Goal: Task Accomplishment & Management: Use online tool/utility

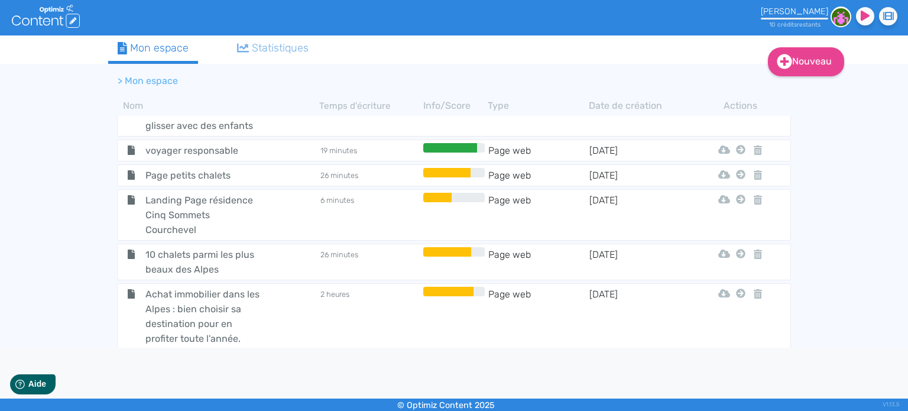
scroll to position [1751, 0]
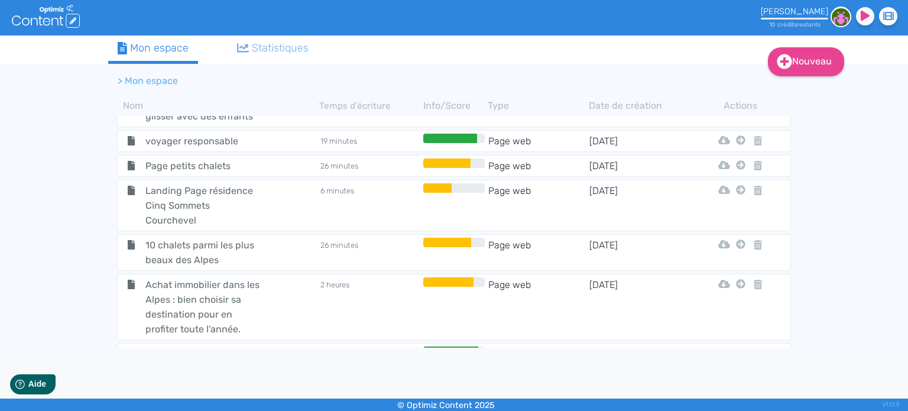
click at [170, 238] on span "10 chalets parmi les plus beaux des Alpes" at bounding box center [203, 253] width 133 height 30
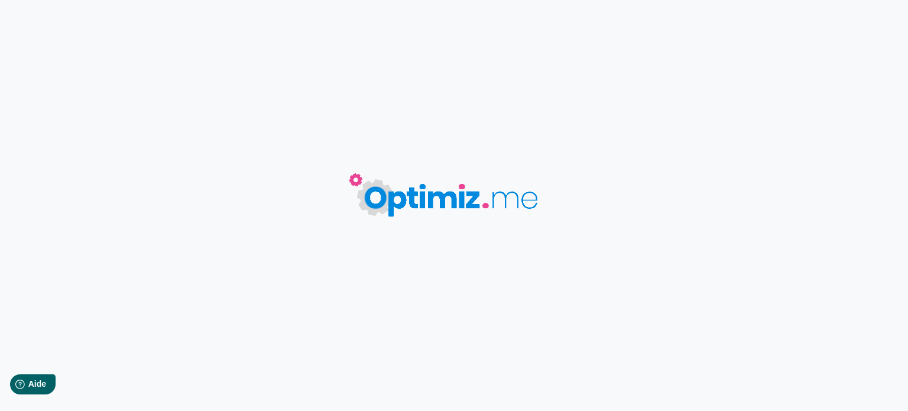
type input "10 chalets parmi les plus beaux des Alpes"
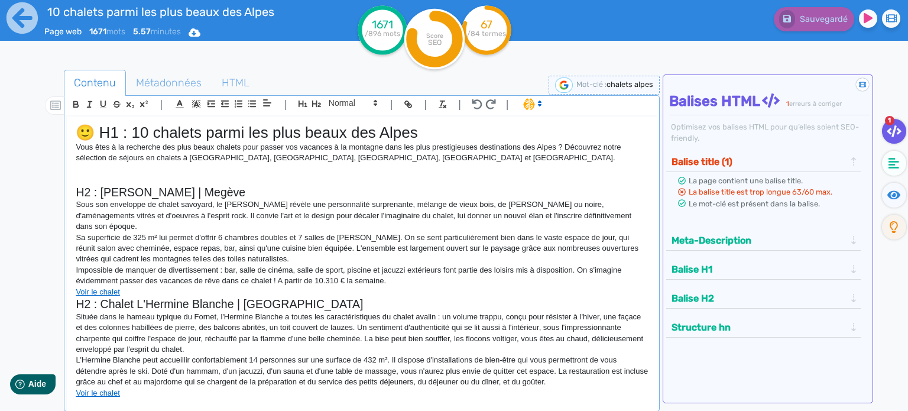
scroll to position [59, 0]
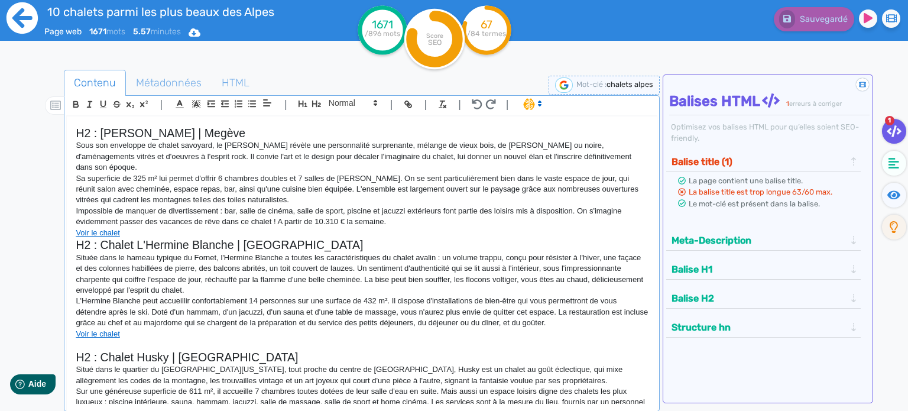
click at [15, 12] on icon at bounding box center [22, 17] width 31 height 31
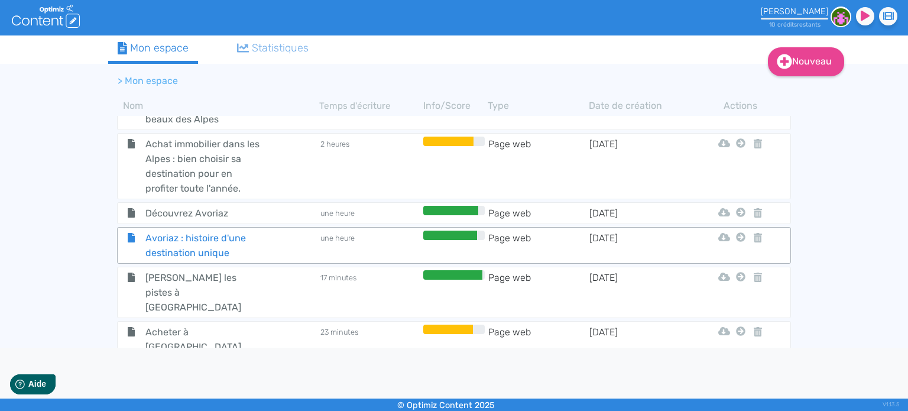
scroll to position [2012, 0]
